Goal: Task Accomplishment & Management: Manage account settings

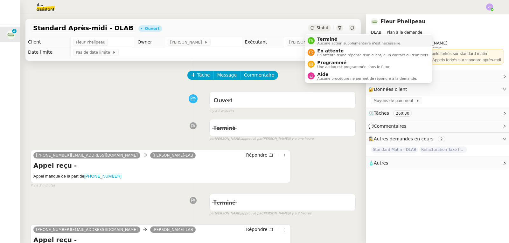
click at [330, 45] on span "Aucune action supplémentaire n'est nécessaire." at bounding box center [359, 44] width 84 height 4
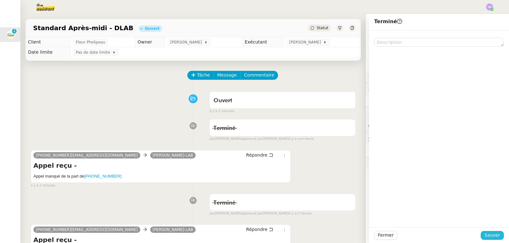
click at [489, 236] on span "Sauver" at bounding box center [493, 235] width 16 height 7
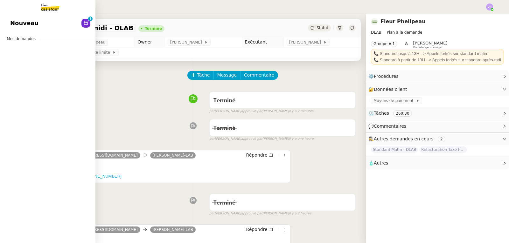
drag, startPoint x: 18, startPoint y: 24, endPoint x: 51, endPoint y: 25, distance: 33.1
click at [18, 24] on span "Nouveau" at bounding box center [24, 23] width 28 height 10
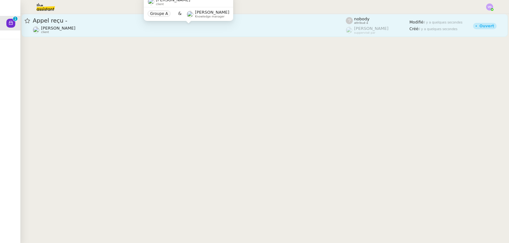
click at [133, 31] on div "[PERSON_NAME] client" at bounding box center [189, 30] width 313 height 8
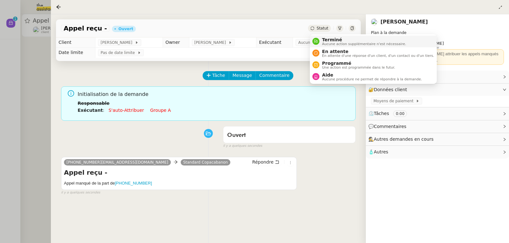
click at [325, 41] on span "Terminé" at bounding box center [364, 39] width 84 height 5
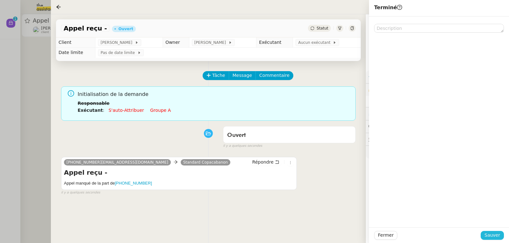
click at [487, 236] on span "Sauver" at bounding box center [493, 235] width 16 height 7
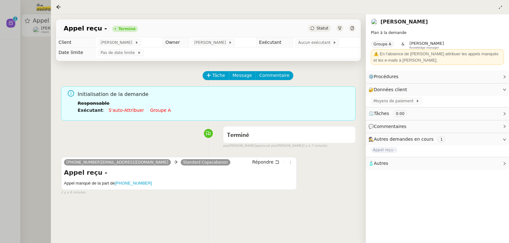
click at [35, 46] on div at bounding box center [254, 121] width 509 height 243
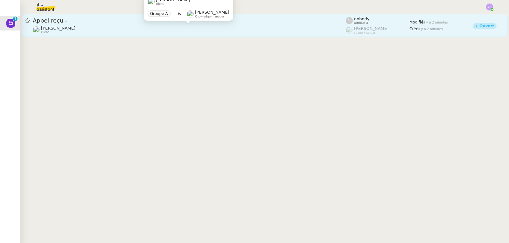
click at [307, 31] on div "[PERSON_NAME] client" at bounding box center [189, 30] width 313 height 8
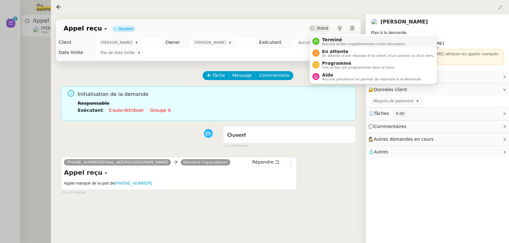
click at [328, 35] on ul "Terminé Aucune action supplémentaire n'est nécessaire. En attente En attente d'…" at bounding box center [373, 59] width 127 height 50
click at [328, 41] on span "Terminé" at bounding box center [364, 39] width 84 height 5
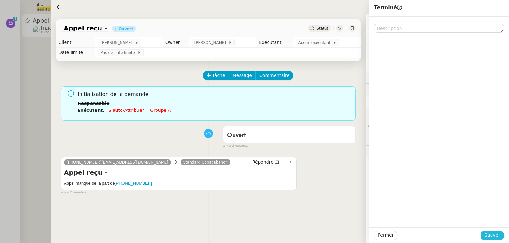
click at [489, 235] on span "Sauver" at bounding box center [493, 235] width 16 height 7
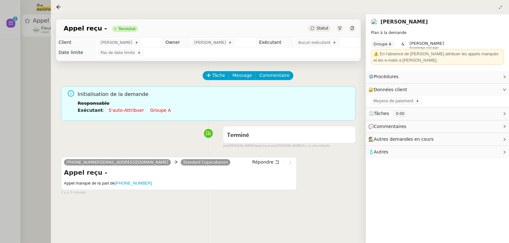
click at [21, 44] on div at bounding box center [254, 121] width 509 height 243
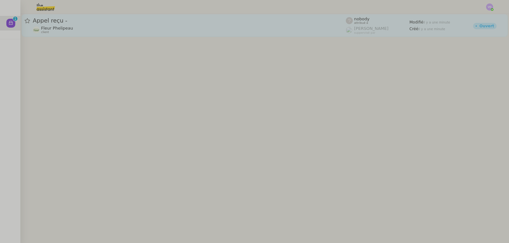
click at [59, 26] on span "Fleur Phelipeau" at bounding box center [57, 28] width 32 height 5
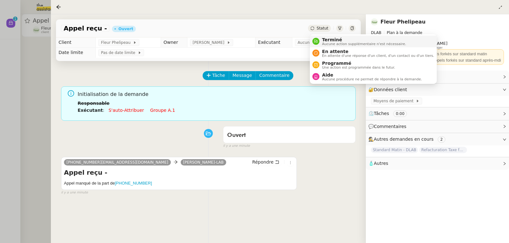
click at [327, 37] on span "Terminé" at bounding box center [364, 39] width 84 height 5
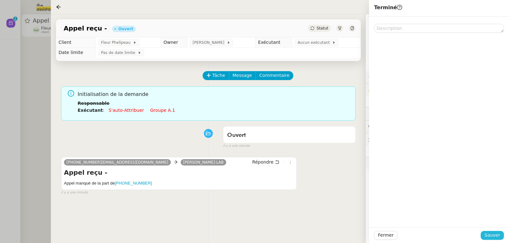
click at [496, 235] on span "Sauver" at bounding box center [493, 235] width 16 height 7
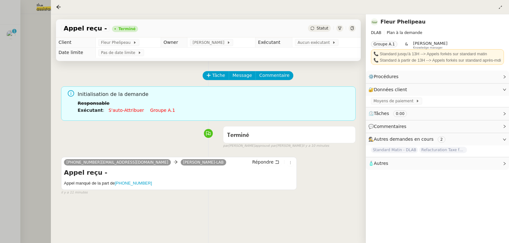
click at [15, 32] on div at bounding box center [254, 121] width 509 height 243
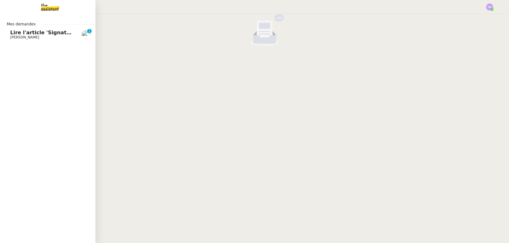
click at [21, 32] on span "Lire l'article 'Signature urbaine'" at bounding box center [55, 33] width 91 height 6
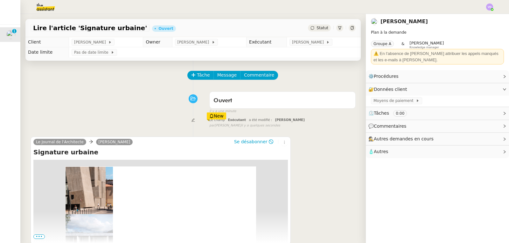
click at [317, 29] on span "Statut" at bounding box center [323, 28] width 12 height 4
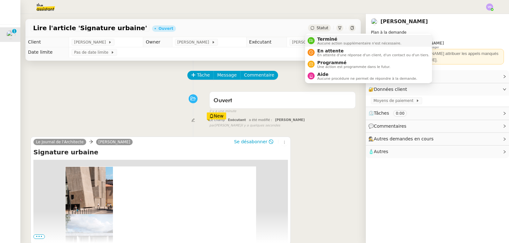
click at [319, 39] on span "Terminé" at bounding box center [359, 39] width 84 height 5
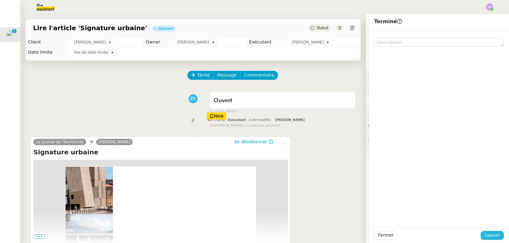
click at [476, 235] on div at bounding box center [439, 235] width 83 height 9
click at [482, 235] on button "Sauver" at bounding box center [492, 235] width 23 height 9
